Goal: Task Accomplishment & Management: Use online tool/utility

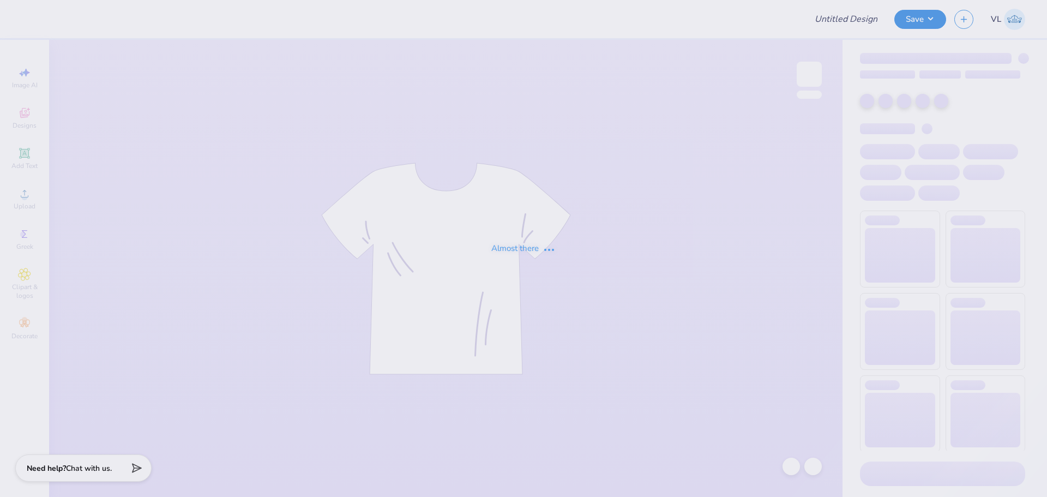
type input "Acacia Homecoming!"
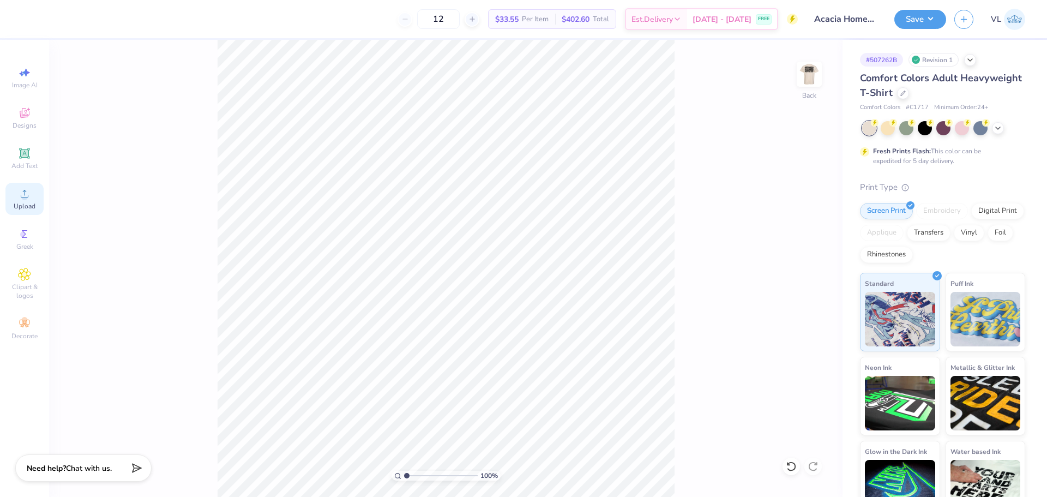
click at [14, 211] on div "Upload" at bounding box center [24, 199] width 38 height 32
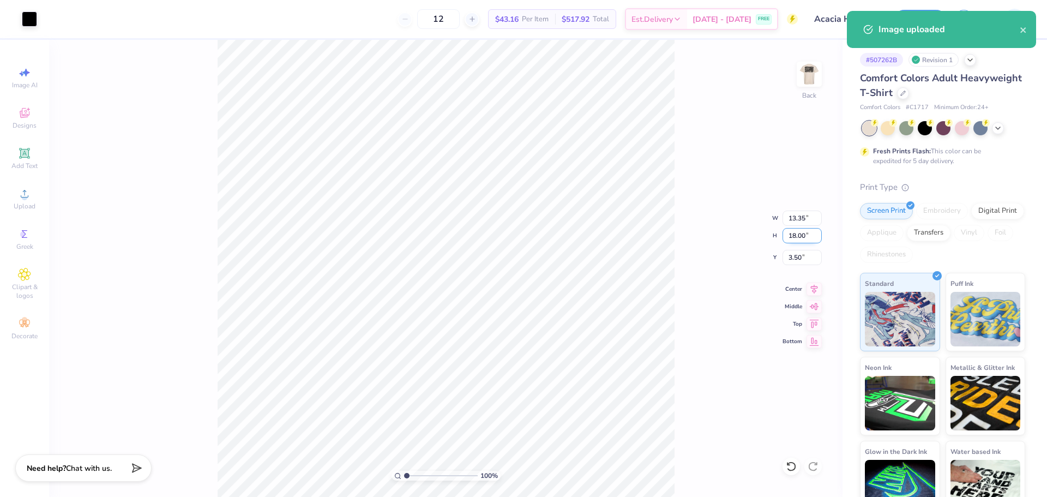
click at [793, 229] on input "18.00" at bounding box center [802, 235] width 39 height 15
type input "4"
type input "2.97"
type input "4.00"
click at [793, 261] on input "10.50" at bounding box center [802, 257] width 39 height 15
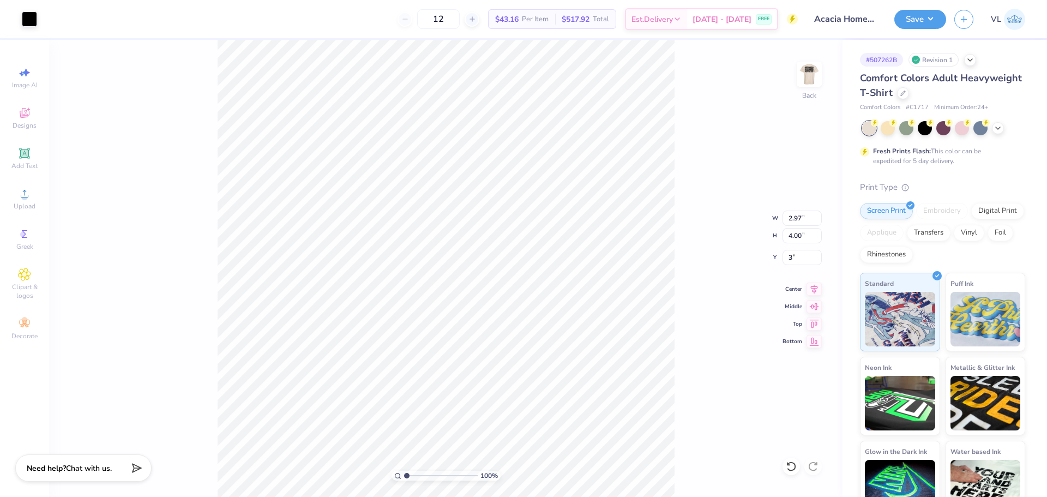
type input "3.00"
click at [810, 70] on img at bounding box center [810, 74] width 44 height 44
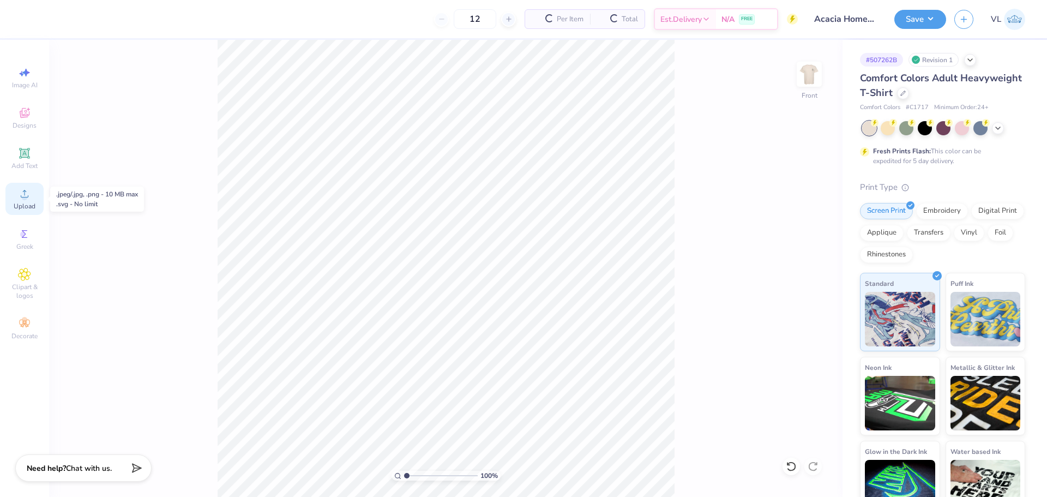
click at [31, 200] on icon at bounding box center [24, 193] width 13 height 13
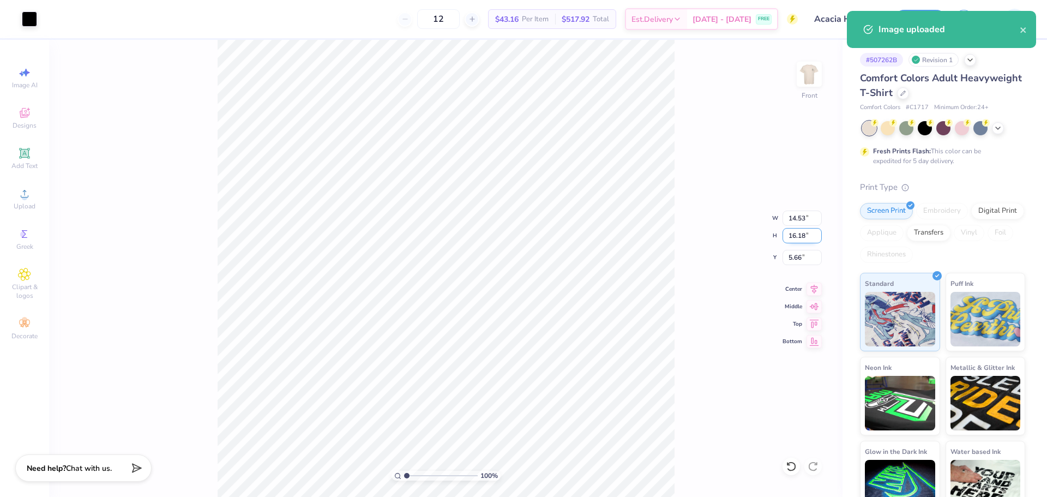
click at [791, 235] on input "16.18" at bounding box center [802, 235] width 39 height 15
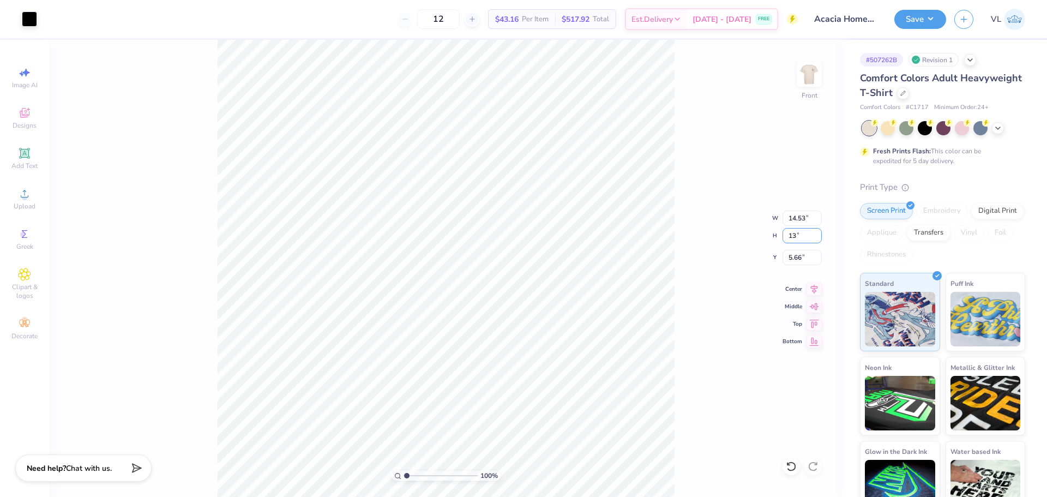
type input "13"
type input "11.68"
type input "13.00"
type input "3.00"
click at [920, 25] on button "Save" at bounding box center [921, 17] width 52 height 19
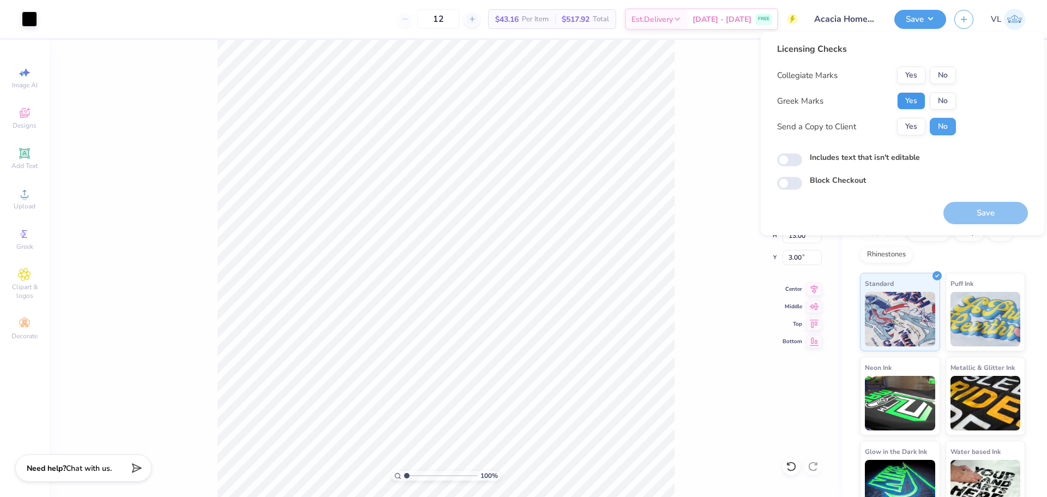
click at [919, 98] on button "Yes" at bounding box center [911, 100] width 28 height 17
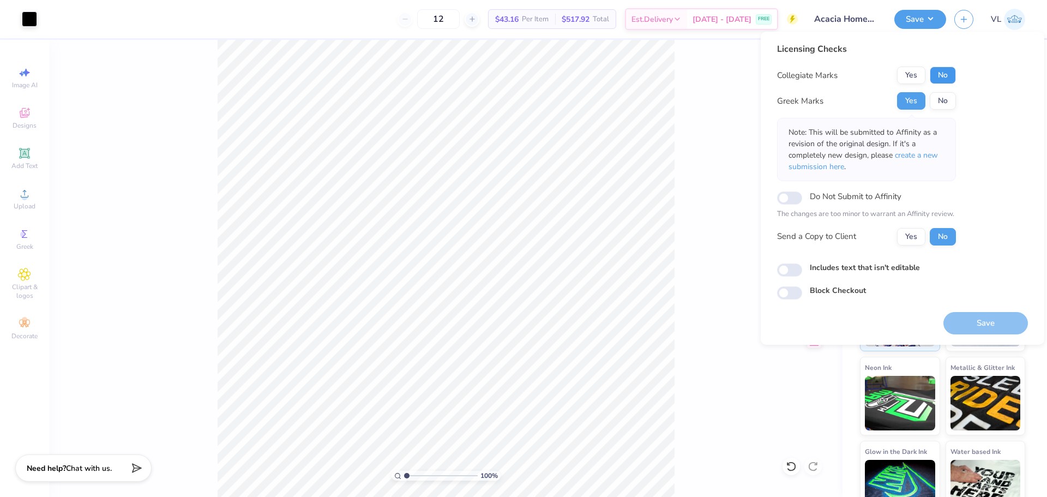
click at [937, 74] on button "No" at bounding box center [943, 75] width 26 height 17
click at [992, 320] on button "Save" at bounding box center [986, 323] width 85 height 22
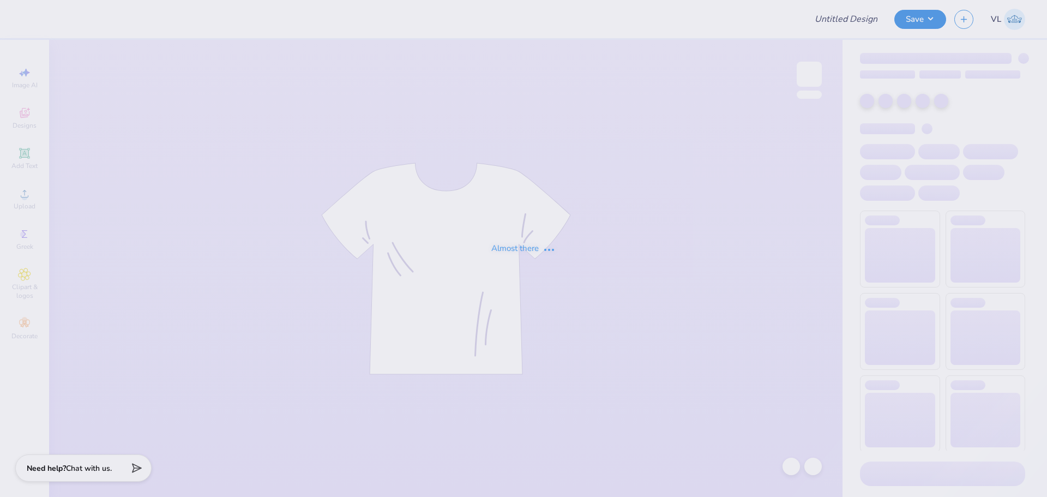
type input "Acacia Homecoming!"
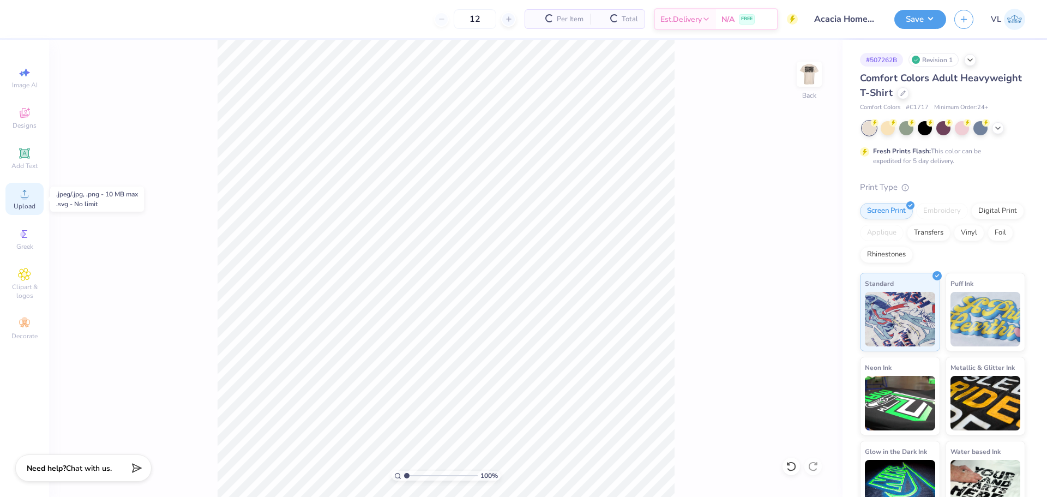
click at [23, 204] on span "Upload" at bounding box center [25, 206] width 22 height 9
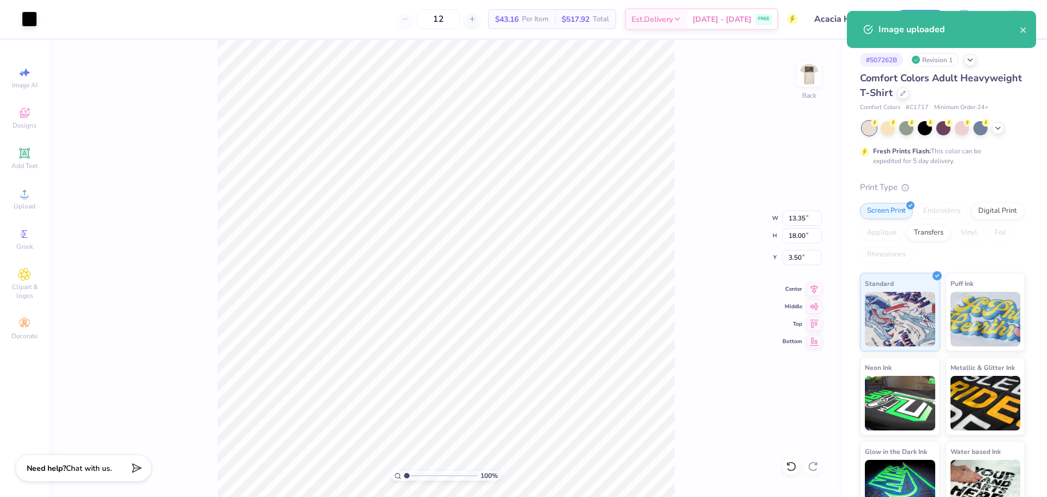
drag, startPoint x: 789, startPoint y: 247, endPoint x: 798, endPoint y: 241, distance: 10.3
click at [790, 247] on div "100 % Back W 13.35 13.35 " H 18.00 18.00 " Y 3.50 3.50 " Center Middle Top Bott…" at bounding box center [446, 268] width 794 height 457
click at [799, 236] on div "100 % Back W 13.35 H 18.00 Y 3.50 Center Middle Top Bottom" at bounding box center [446, 268] width 794 height 457
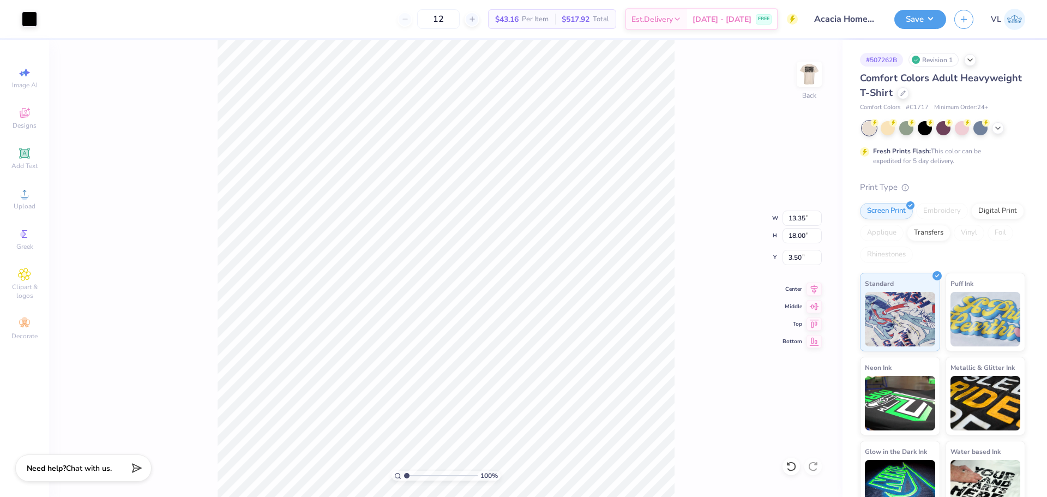
type input "2.38"
click at [798, 230] on input "18.00" at bounding box center [802, 235] width 39 height 15
type input "4"
type input "2.97"
type input "4.00"
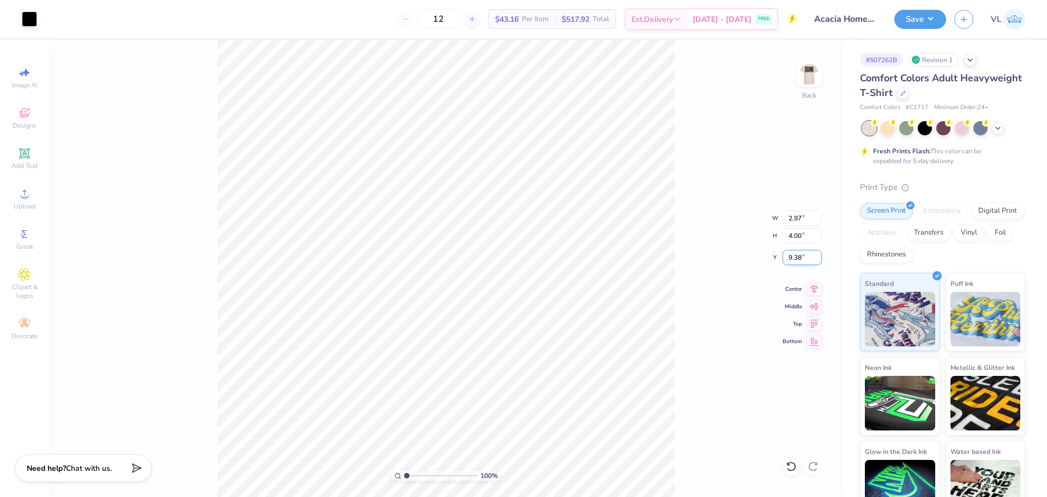
click at [798, 260] on input "9.38" at bounding box center [802, 257] width 39 height 15
type input "3.00"
click at [806, 73] on img at bounding box center [810, 74] width 44 height 44
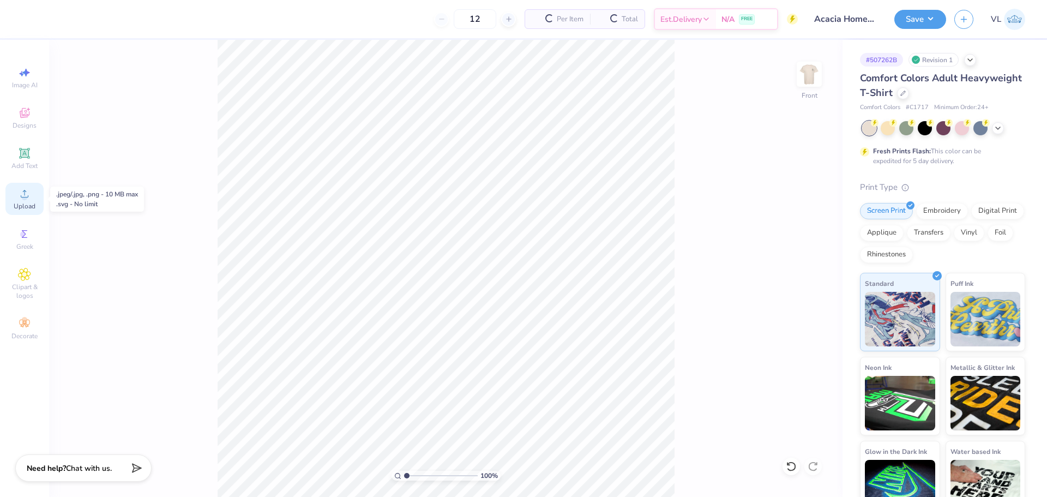
click at [26, 193] on icon at bounding box center [24, 193] width 13 height 13
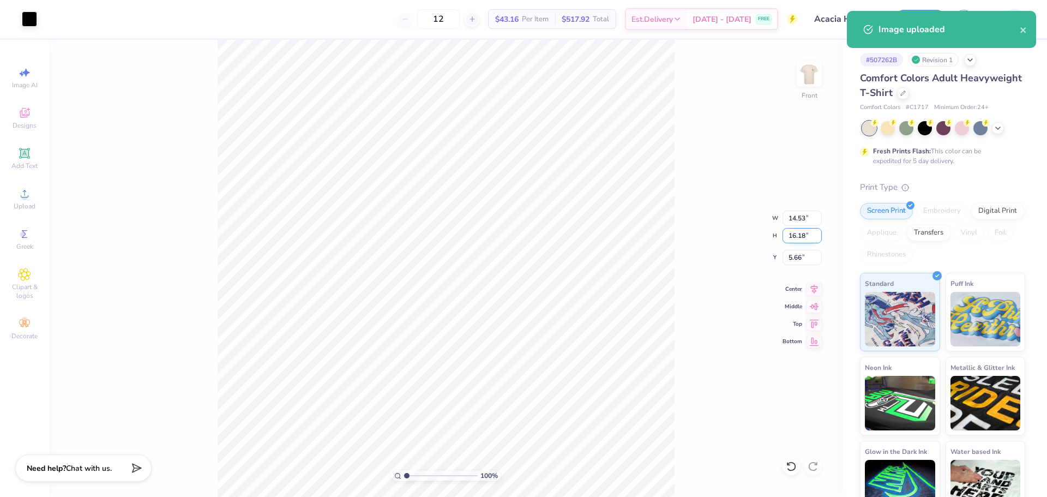
click at [800, 236] on input "16.18" at bounding box center [802, 235] width 39 height 15
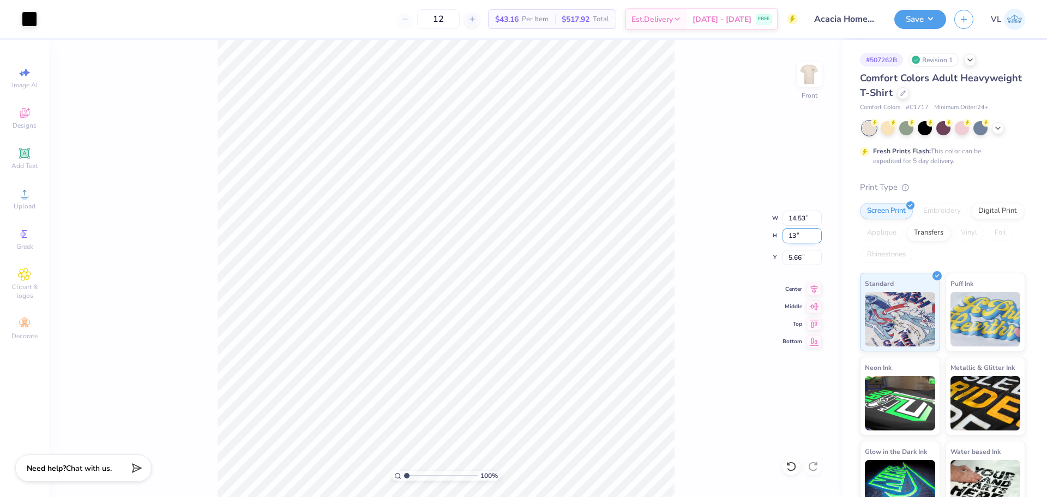
type input "13"
type input "11.68"
type input "13.00"
click at [805, 255] on input "7.25" at bounding box center [802, 257] width 39 height 15
type input "3.00"
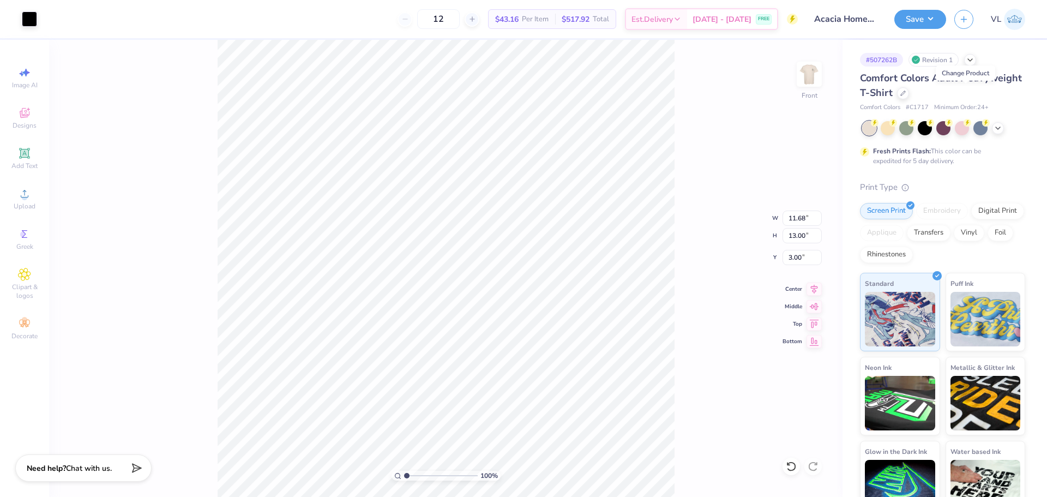
click at [742, 106] on div "100 % Front W 11.68 11.68 " H 13.00 13.00 " Y 3.00 3.00 " Center Middle Top Bot…" at bounding box center [446, 268] width 794 height 457
click at [164, 35] on div "Art colors 12 $43.16 Per Item $517.92 Total Est. Delivery Aug 25 - 28 FREE Desi…" at bounding box center [523, 248] width 1047 height 497
click at [923, 18] on button "Save" at bounding box center [921, 17] width 52 height 19
click at [926, 14] on button "Save" at bounding box center [921, 17] width 52 height 19
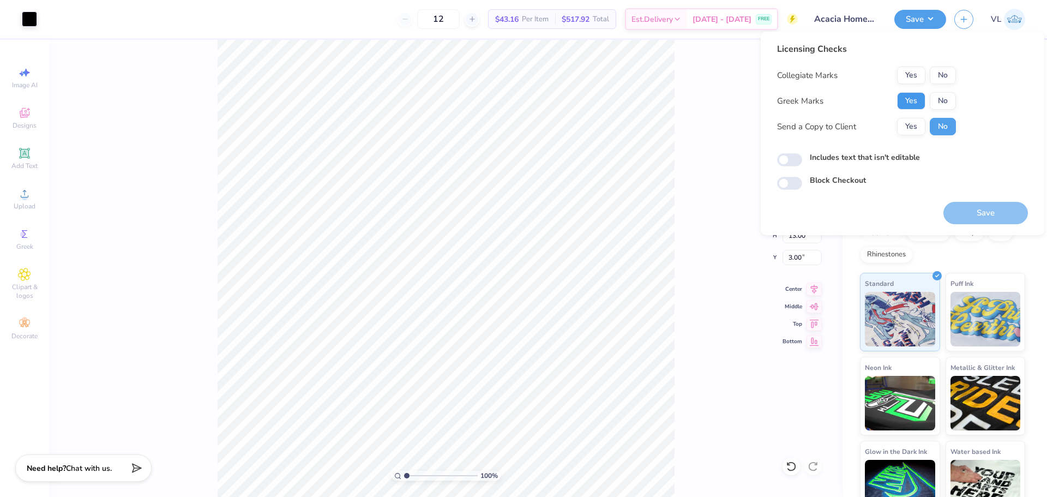
click at [914, 95] on button "Yes" at bounding box center [911, 100] width 28 height 17
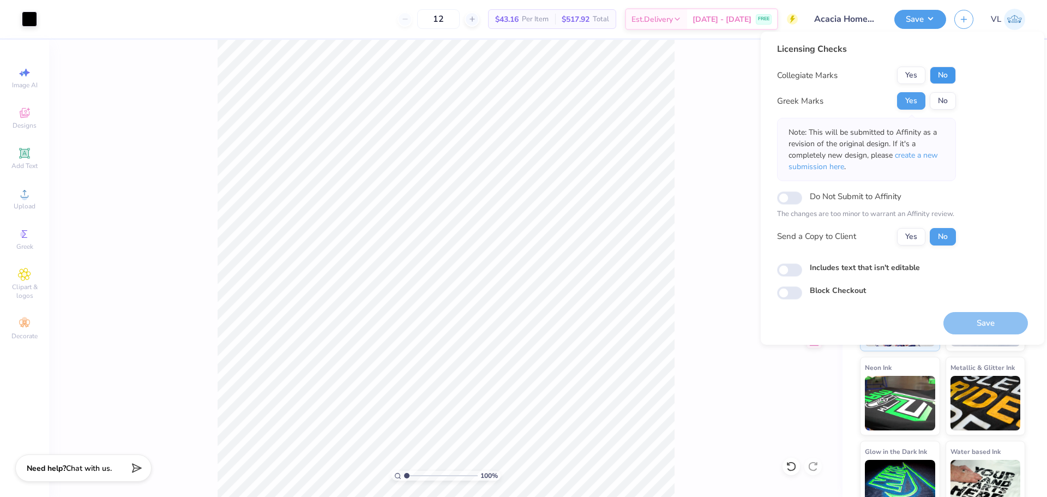
click at [947, 71] on button "No" at bounding box center [943, 75] width 26 height 17
click at [978, 323] on button "Save" at bounding box center [986, 323] width 85 height 22
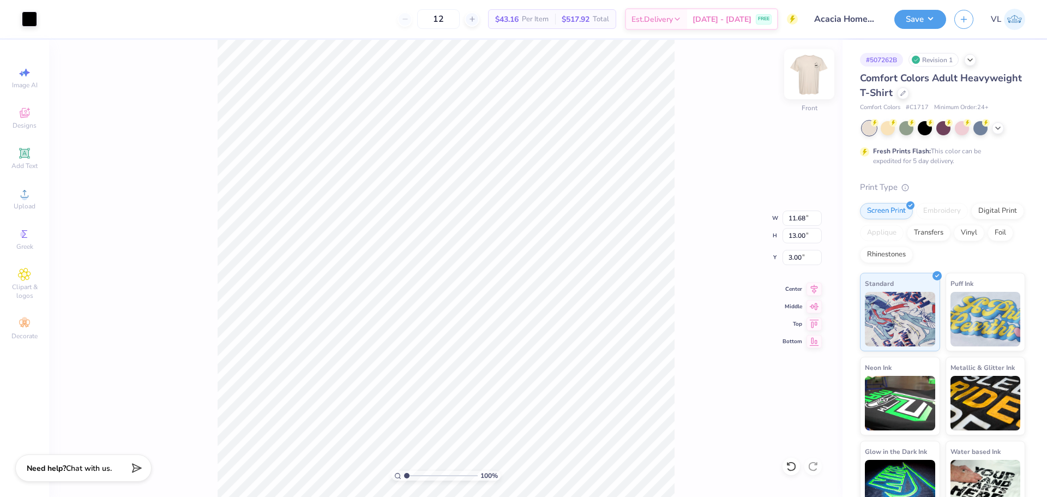
click at [809, 72] on img at bounding box center [810, 74] width 44 height 44
